Goal: Transaction & Acquisition: Purchase product/service

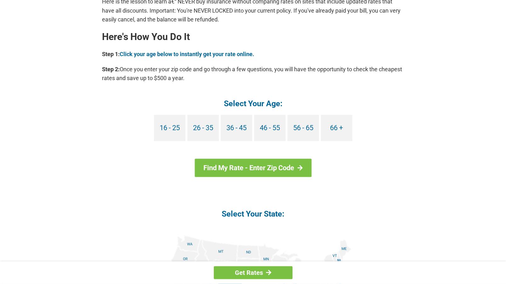
scroll to position [514, 0]
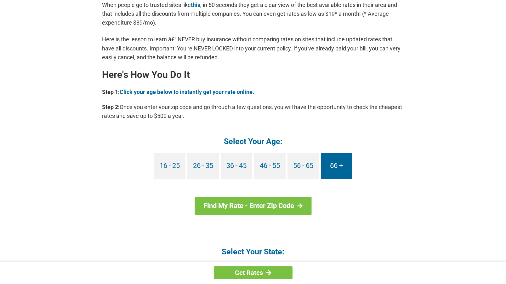
click at [337, 164] on link "66 +" at bounding box center [336, 166] width 31 height 26
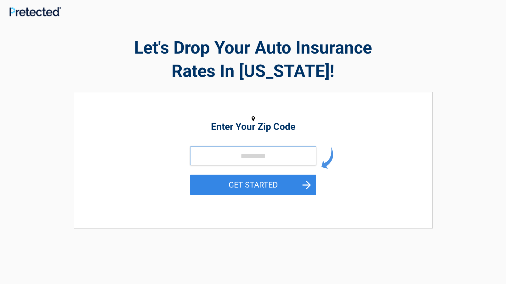
click at [237, 158] on input "tel" at bounding box center [253, 155] width 126 height 19
click at [214, 152] on input "tel" at bounding box center [253, 155] width 126 height 19
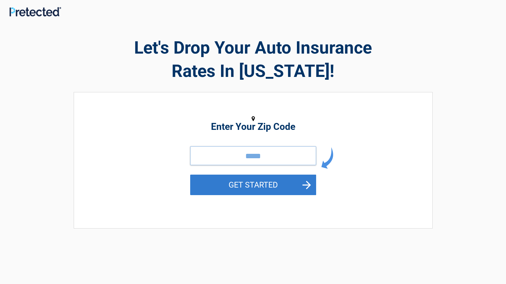
type input "*****"
click at [235, 183] on button "GET STARTED" at bounding box center [253, 184] width 126 height 20
